Goal: Information Seeking & Learning: Learn about a topic

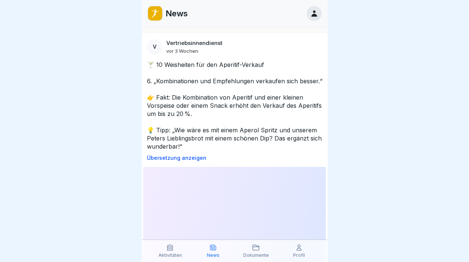
click at [164, 255] on p "Aktivitäten" at bounding box center [169, 255] width 23 height 5
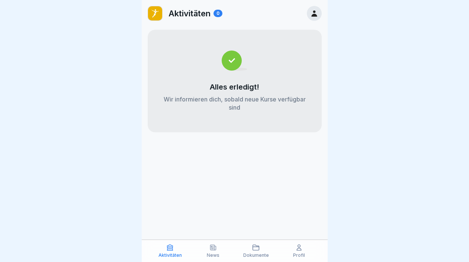
click at [220, 252] on div "News" at bounding box center [212, 251] width 39 height 14
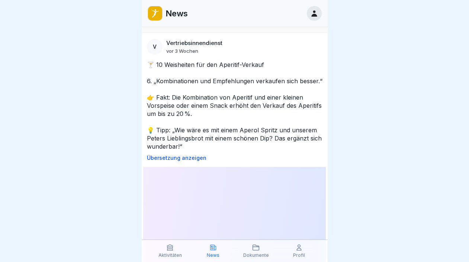
click at [265, 254] on p "Dokumente" at bounding box center [256, 255] width 26 height 5
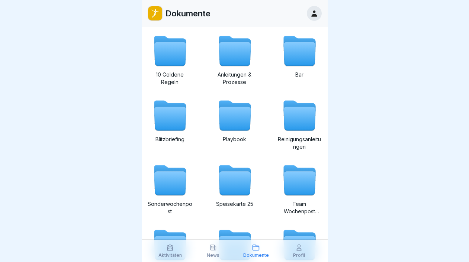
click at [228, 130] on icon at bounding box center [235, 119] width 32 height 24
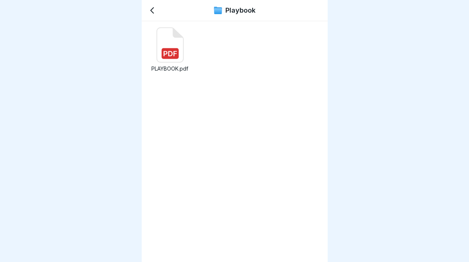
click at [148, 13] on icon at bounding box center [152, 10] width 9 height 9
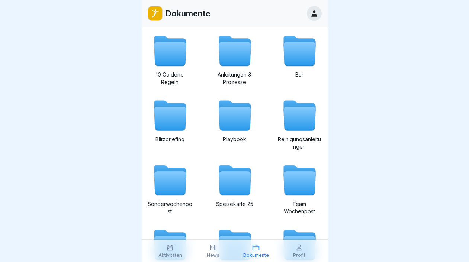
click at [213, 256] on p "News" at bounding box center [213, 255] width 13 height 5
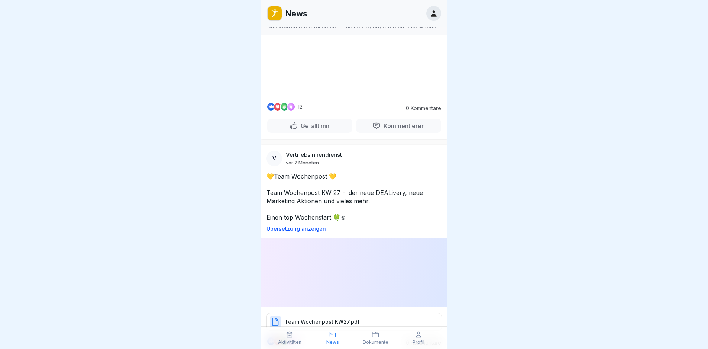
scroll to position [28836, 0]
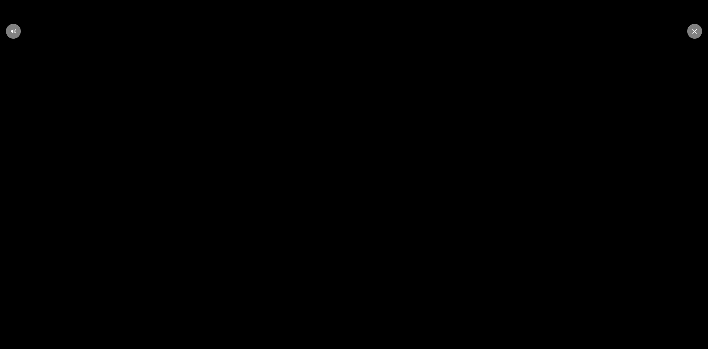
click at [372, 157] on video at bounding box center [354, 174] width 708 height 349
click at [350, 182] on icon at bounding box center [354, 174] width 20 height 20
click at [350, 182] on icon at bounding box center [354, 174] width 14 height 14
click at [468, 28] on div at bounding box center [694, 31] width 15 height 15
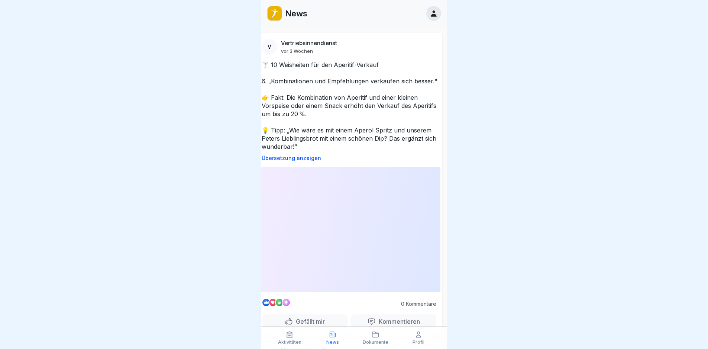
scroll to position [0, 0]
